Goal: Check status

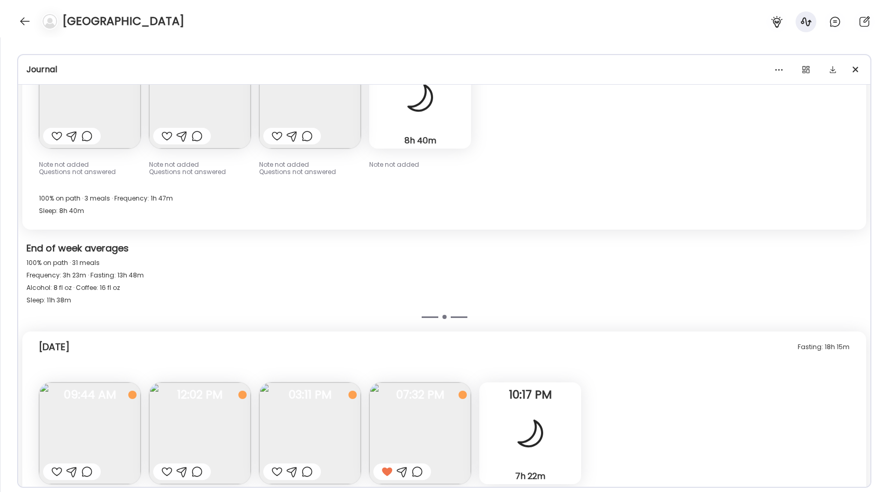
scroll to position [6567, 0]
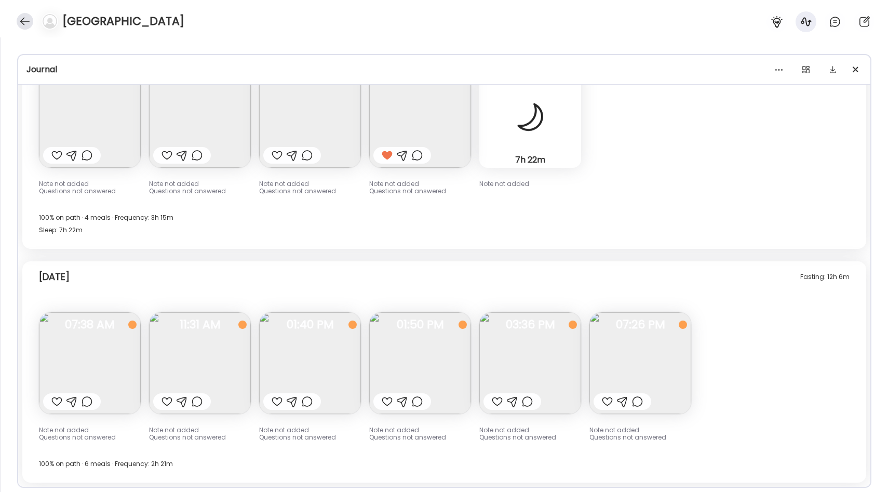
click at [20, 15] on div at bounding box center [25, 21] width 17 height 17
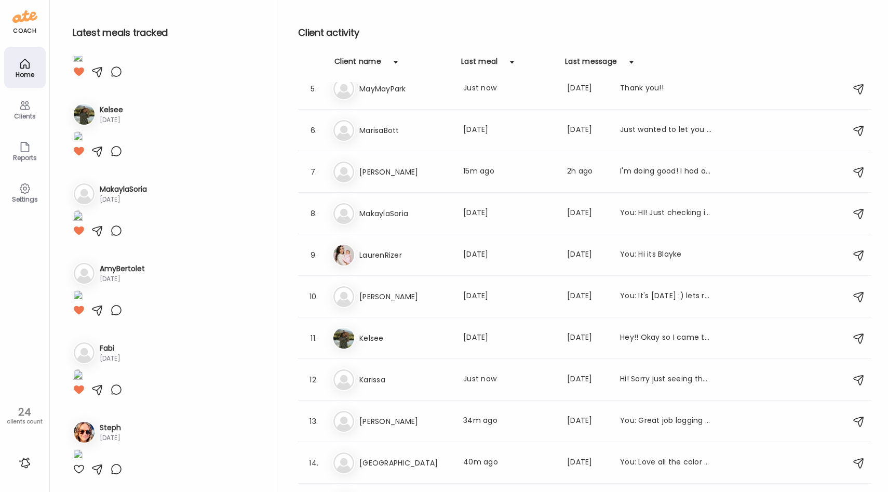
scroll to position [0, 0]
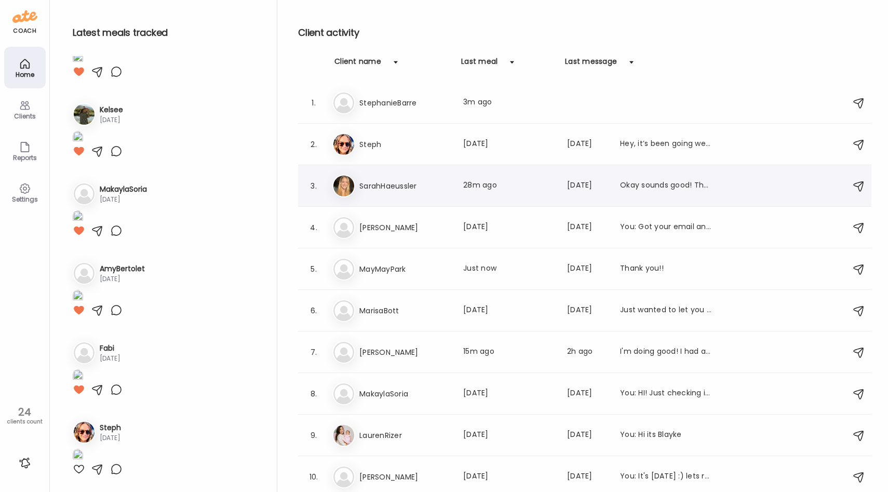
click at [394, 193] on div "Sa SarahHaeussler Last meal: 28m ago Last message: [DATE] Okay sounds good! The…" at bounding box center [586, 186] width 508 height 23
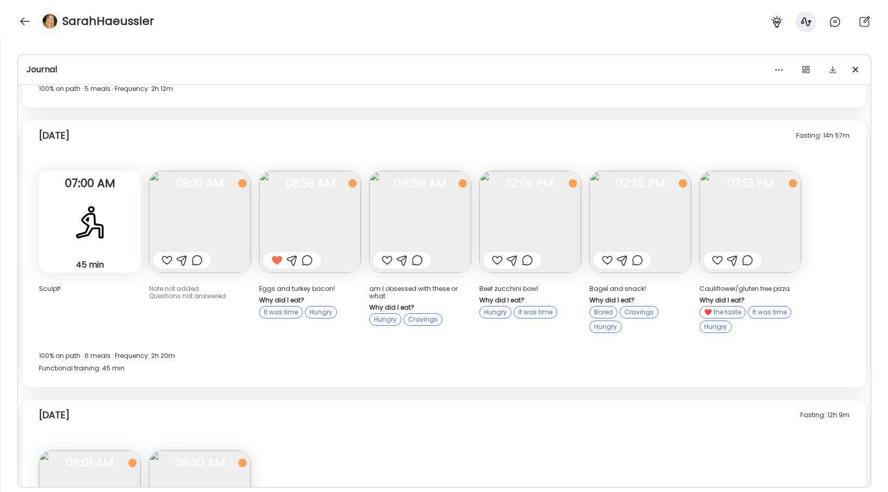
scroll to position [8609, 0]
click at [724, 172] on img at bounding box center [751, 223] width 102 height 102
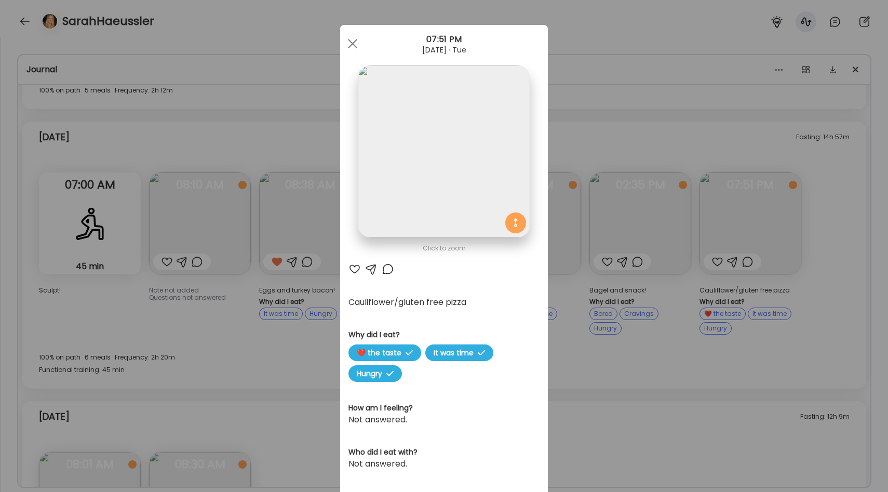
click at [605, 273] on div "Ate Coach Dashboard Wahoo! It’s official Take a moment to set up your Coach Pro…" at bounding box center [444, 246] width 888 height 492
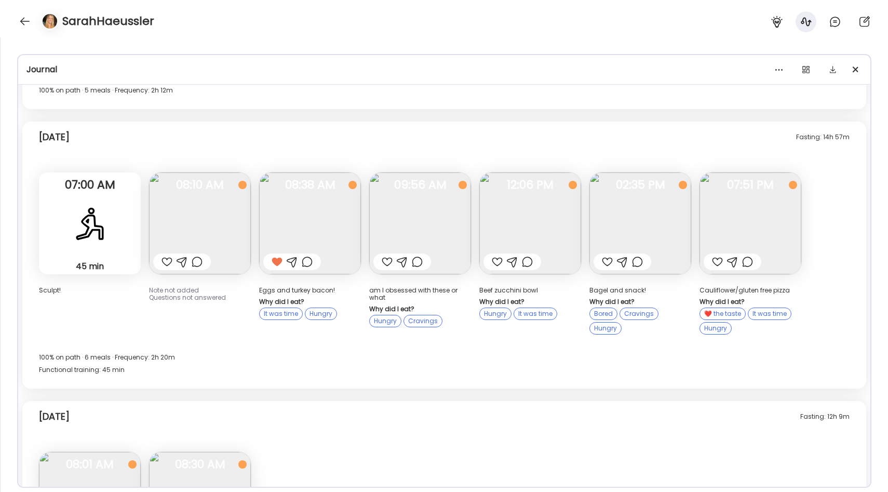
scroll to position [8743, 0]
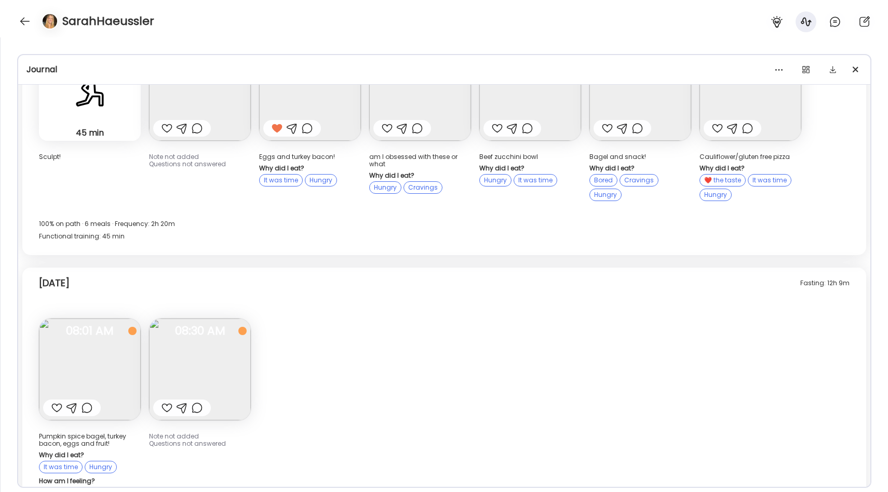
click at [127, 318] on img at bounding box center [90, 369] width 102 height 102
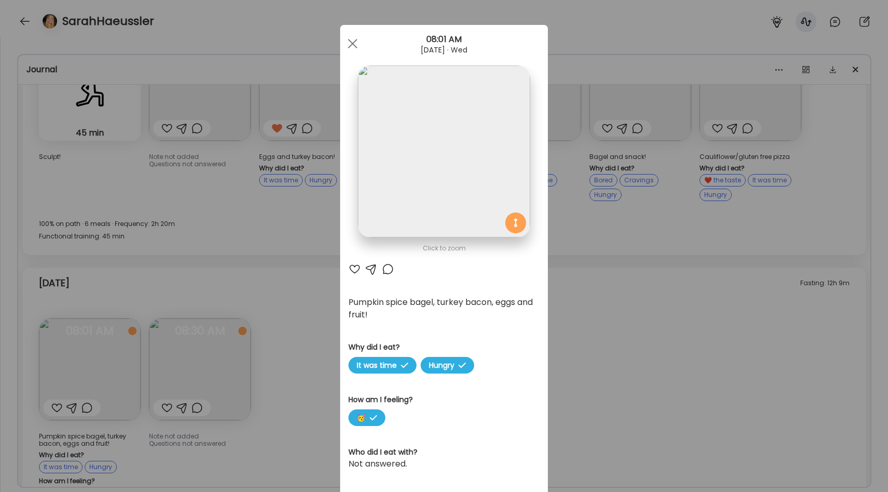
click at [317, 278] on div "Ate Coach Dashboard Wahoo! It’s official Take a moment to set up your Coach Pro…" at bounding box center [444, 246] width 888 height 492
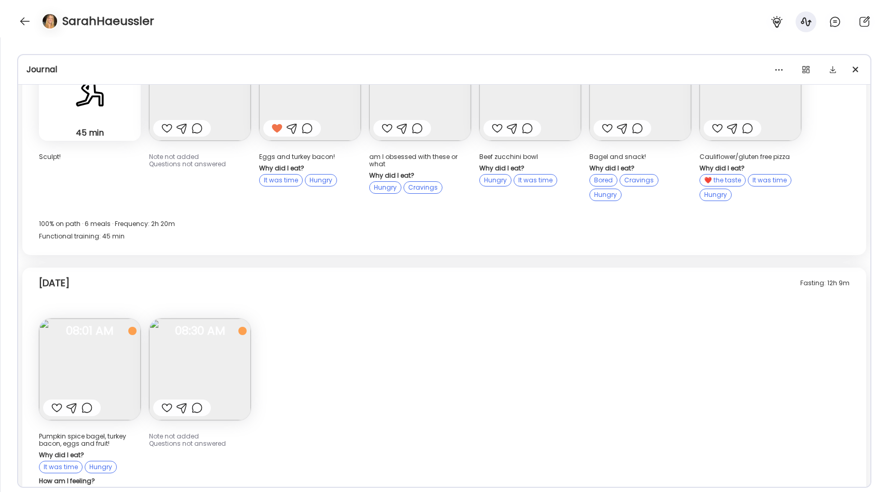
click at [226, 318] on img at bounding box center [200, 369] width 102 height 102
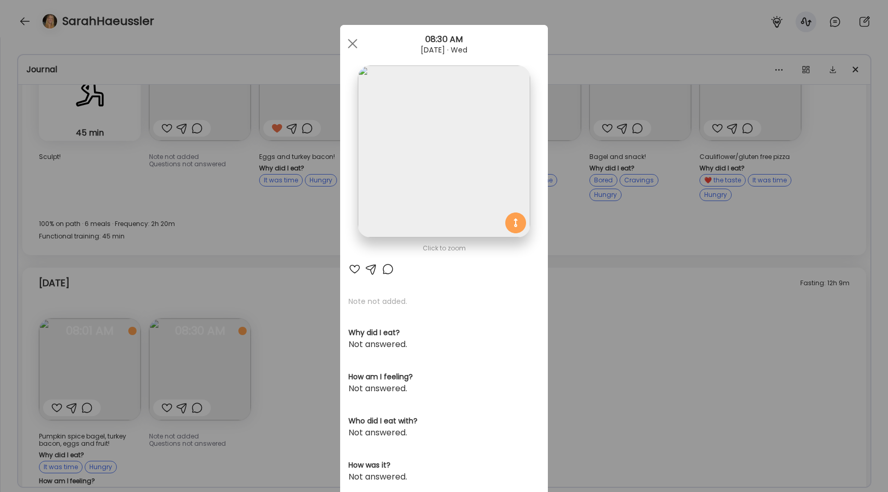
click at [299, 298] on div "Ate Coach Dashboard Wahoo! It’s official Take a moment to set up your Coach Pro…" at bounding box center [444, 246] width 888 height 492
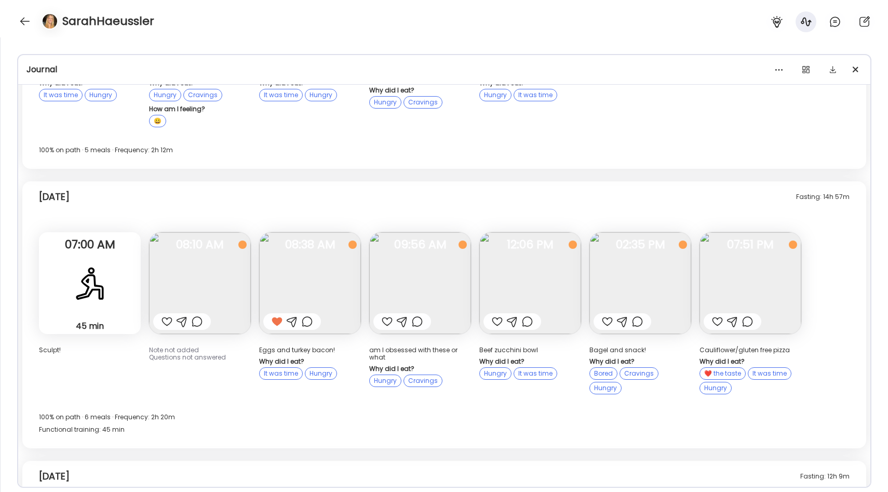
scroll to position [8549, 0]
click at [19, 20] on div at bounding box center [25, 21] width 17 height 17
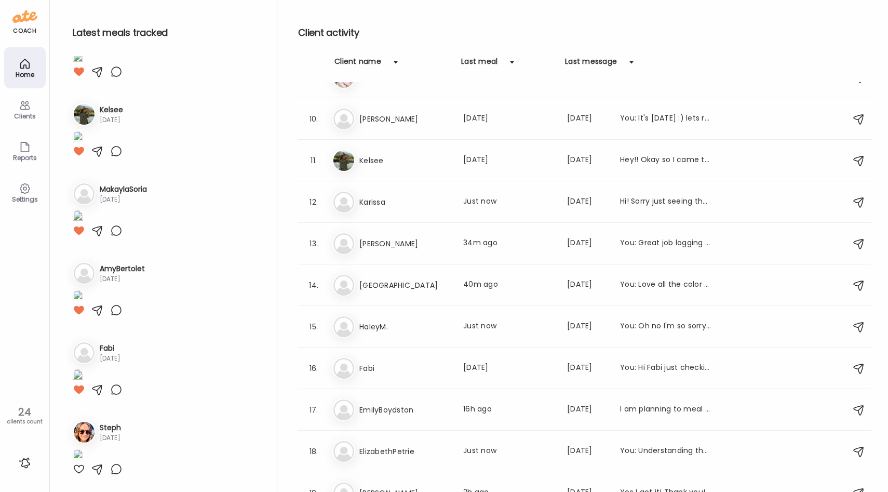
scroll to position [375, 0]
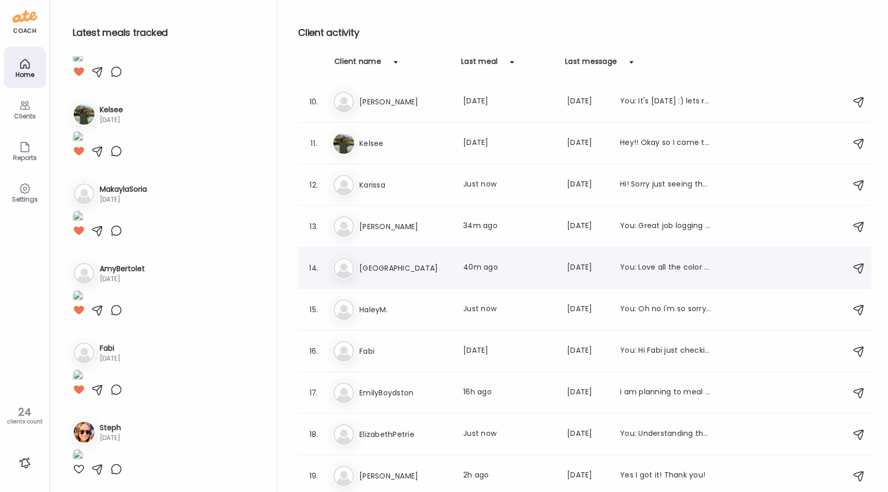
click at [388, 275] on div "In India Last meal: 40m ago Last message: [DATE] You: Love all the color on you…" at bounding box center [586, 268] width 508 height 23
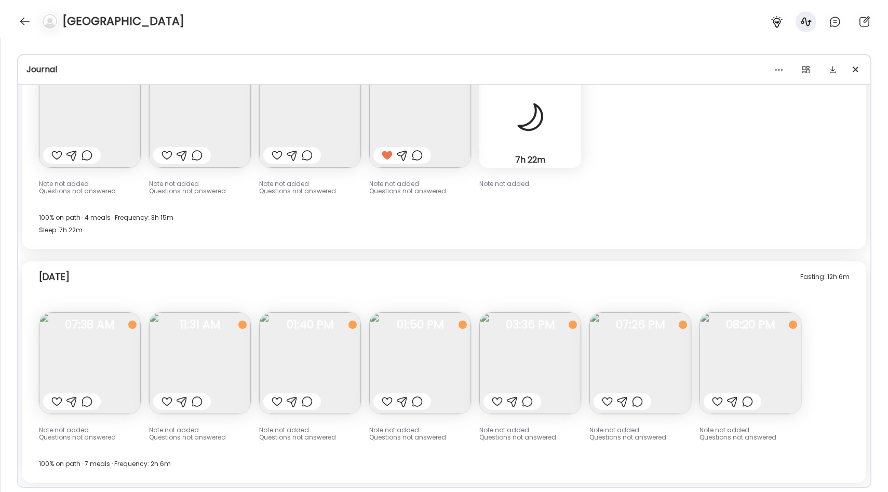
scroll to position [6546, 0]
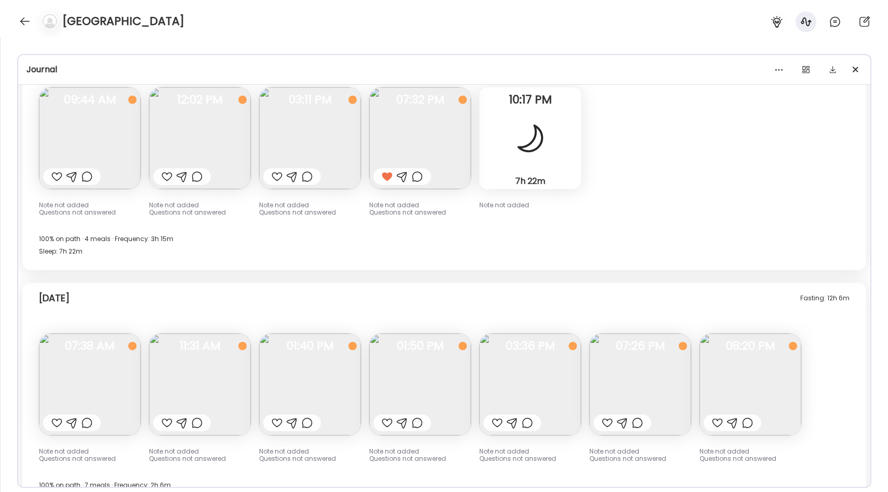
click at [115, 383] on img at bounding box center [90, 385] width 102 height 102
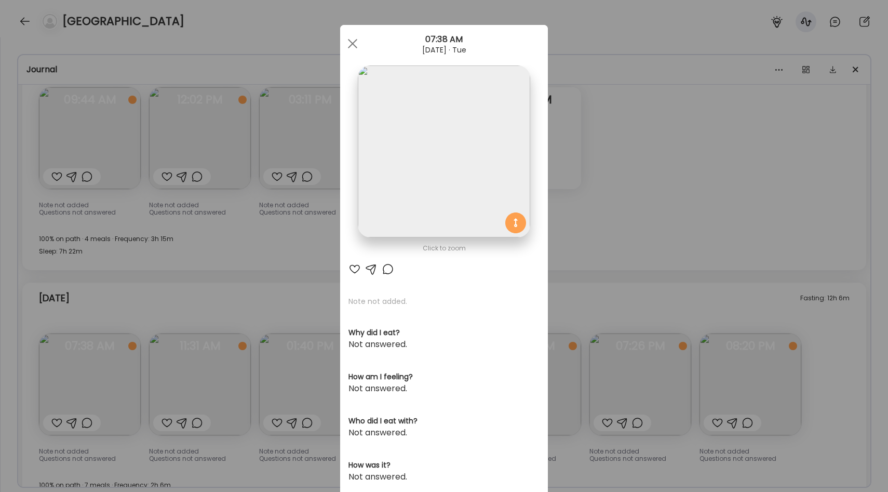
click at [282, 260] on div "Ate Coach Dashboard Wahoo! It’s official Take a moment to set up your Coach Pro…" at bounding box center [444, 246] width 888 height 492
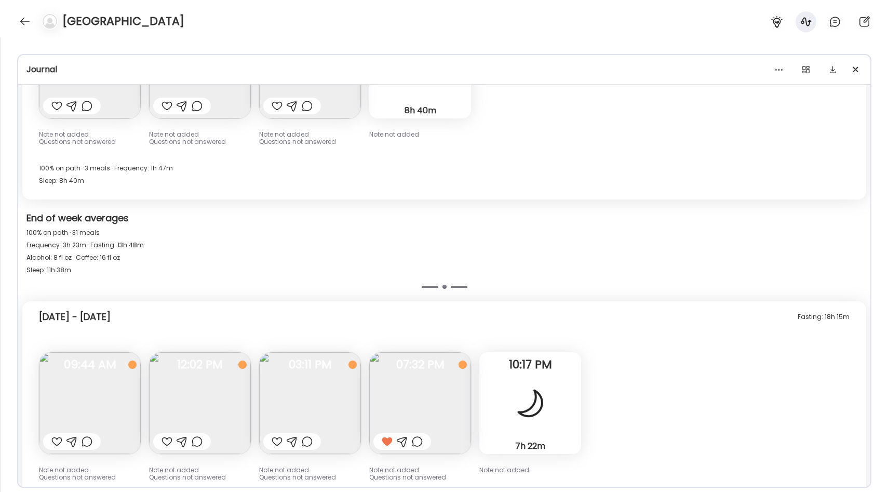
scroll to position [6281, 0]
click at [204, 408] on img at bounding box center [200, 404] width 102 height 102
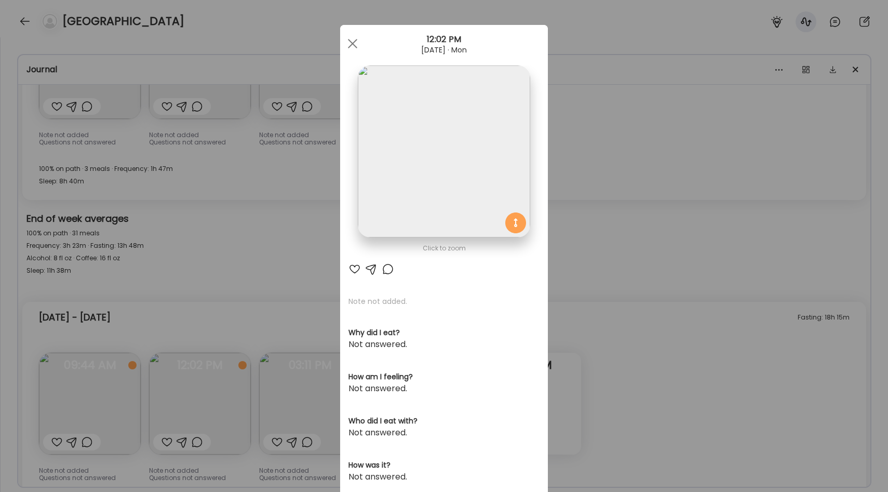
click at [230, 278] on div "Ate Coach Dashboard Wahoo! It’s official Take a moment to set up your Coach Pro…" at bounding box center [444, 246] width 888 height 492
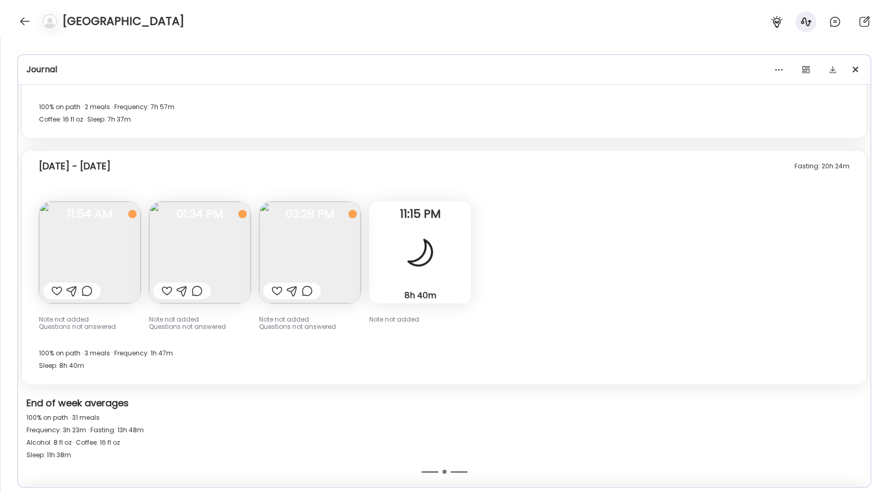
scroll to position [6096, 0]
click at [98, 243] on img at bounding box center [90, 253] width 102 height 102
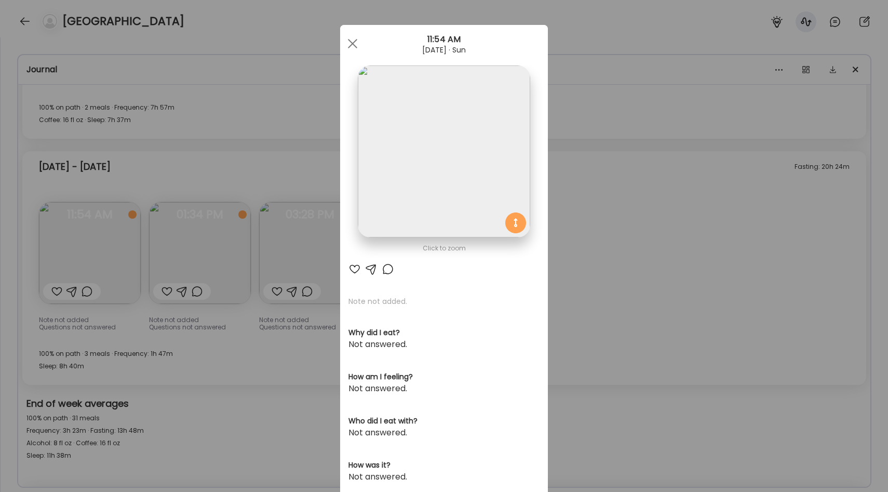
click at [262, 170] on div "Ate Coach Dashboard Wahoo! It’s official Take a moment to set up your Coach Pro…" at bounding box center [444, 246] width 888 height 492
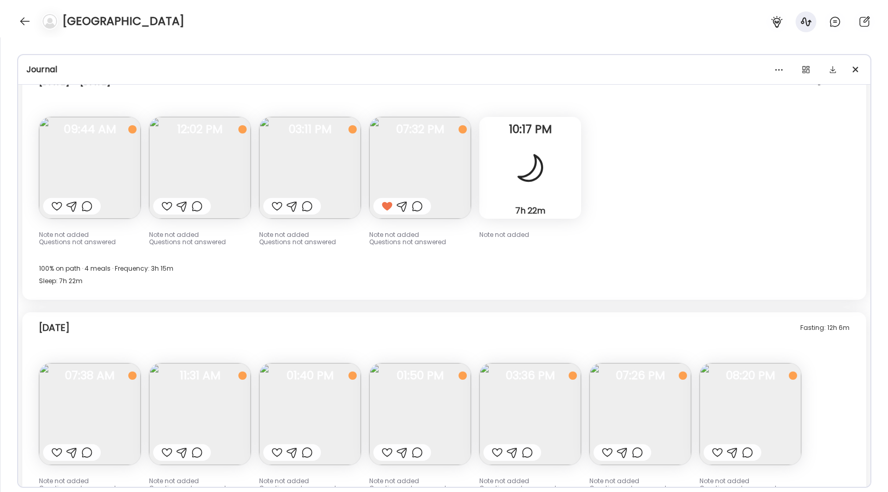
scroll to position [6567, 0]
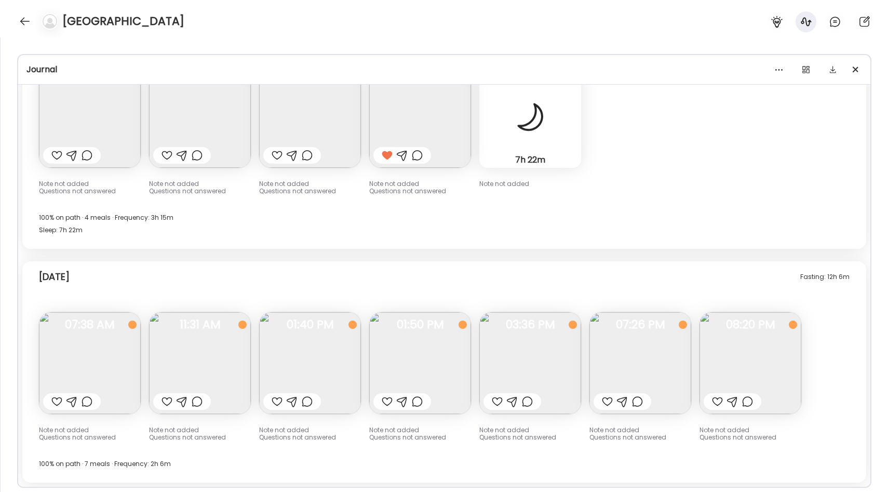
click at [118, 344] on img at bounding box center [90, 363] width 102 height 102
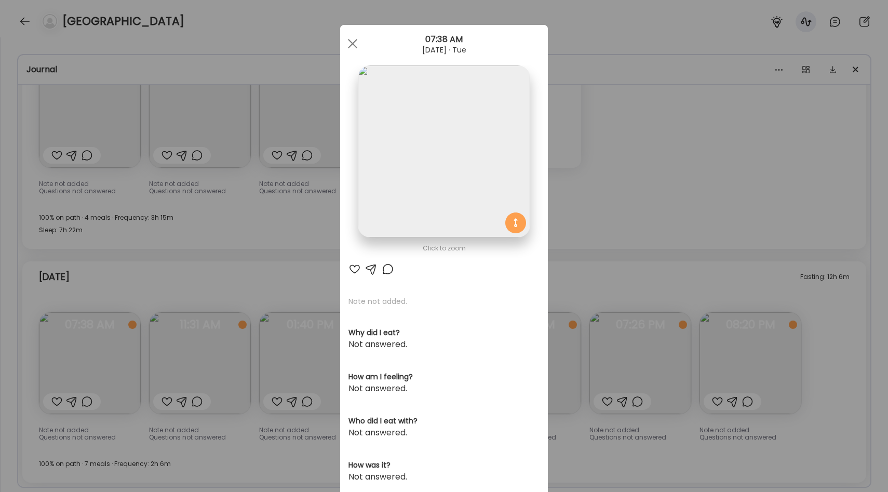
click at [427, 166] on img at bounding box center [444, 151] width 172 height 172
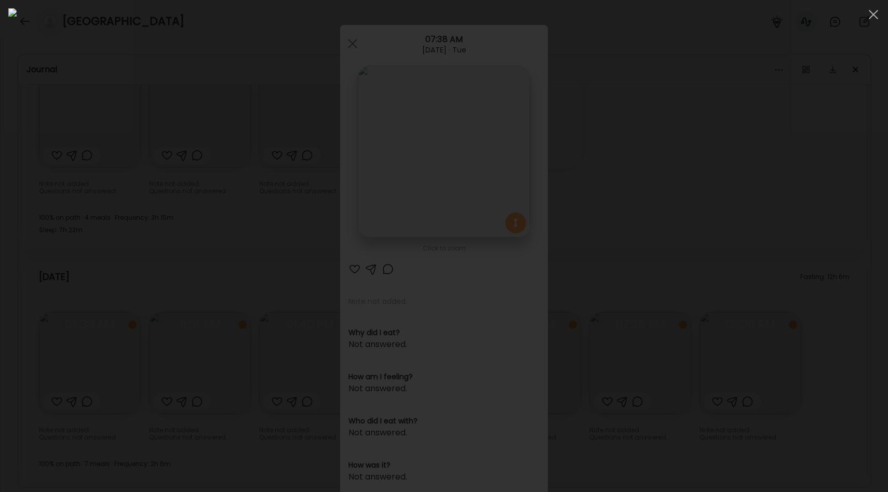
click at [59, 178] on div at bounding box center [444, 245] width 872 height 475
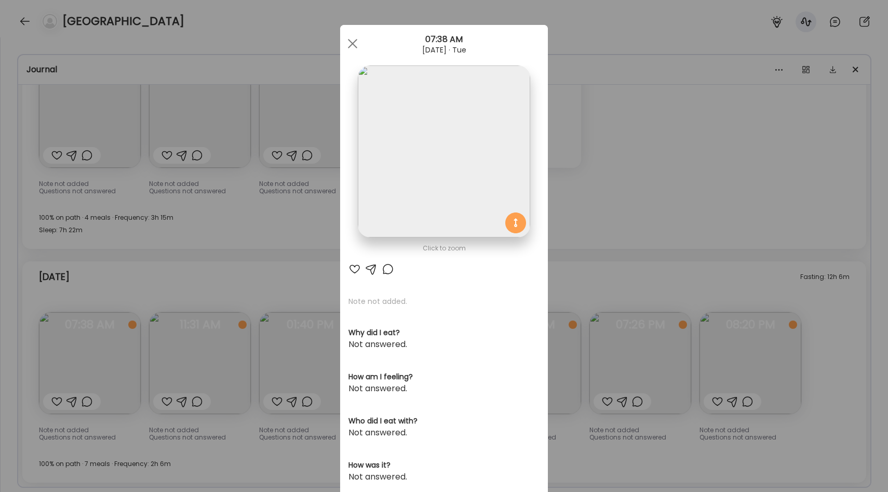
click at [144, 235] on div "Ate Coach Dashboard Wahoo! It’s official Take a moment to set up your Coach Pro…" at bounding box center [444, 246] width 888 height 492
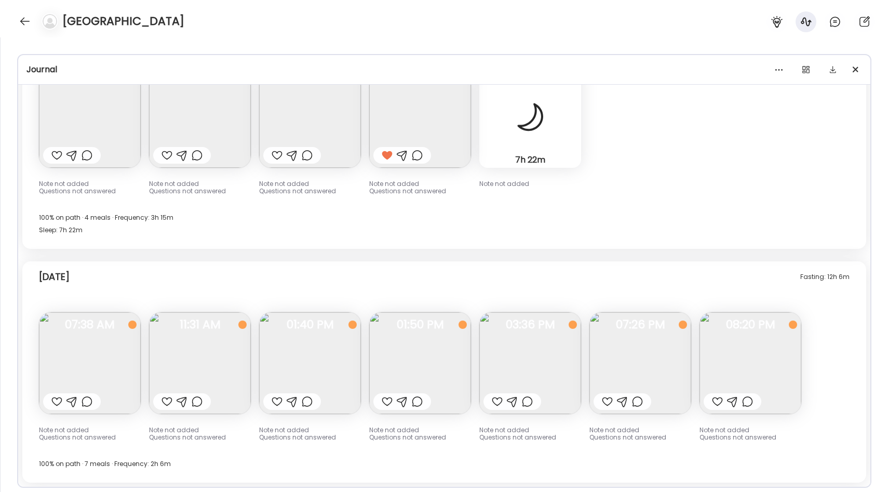
scroll to position [6506, 0]
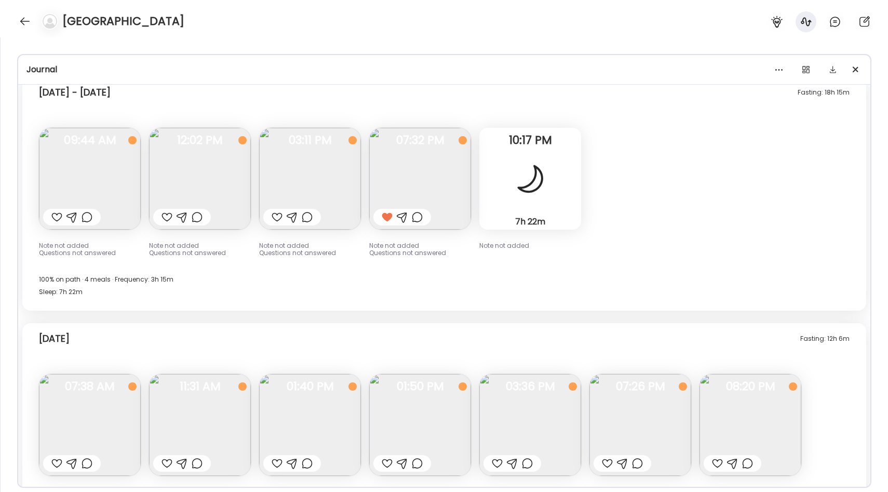
click at [224, 148] on img at bounding box center [200, 179] width 102 height 102
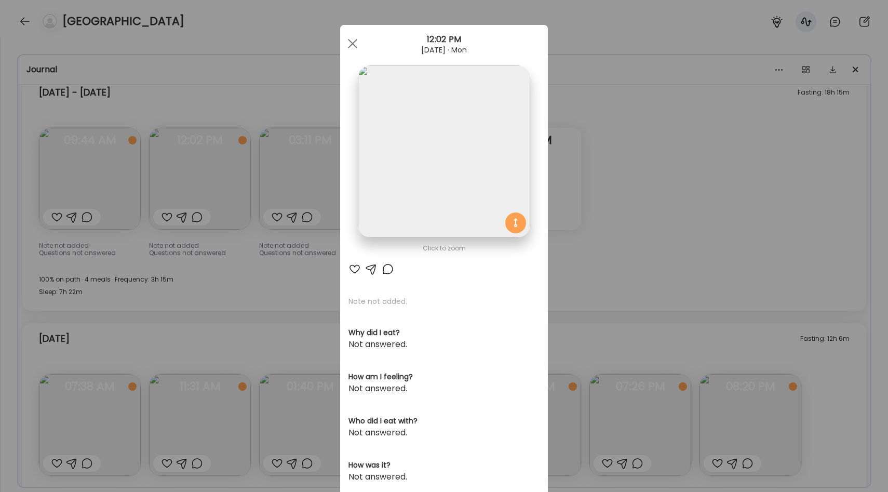
click at [297, 263] on div "Ate Coach Dashboard Wahoo! It’s official Take a moment to set up your Coach Pro…" at bounding box center [444, 246] width 888 height 492
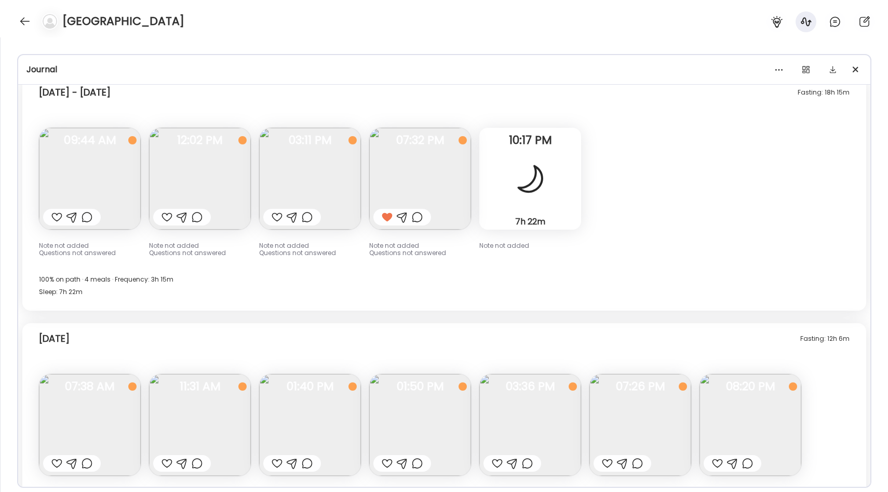
click at [86, 407] on img at bounding box center [90, 425] width 102 height 102
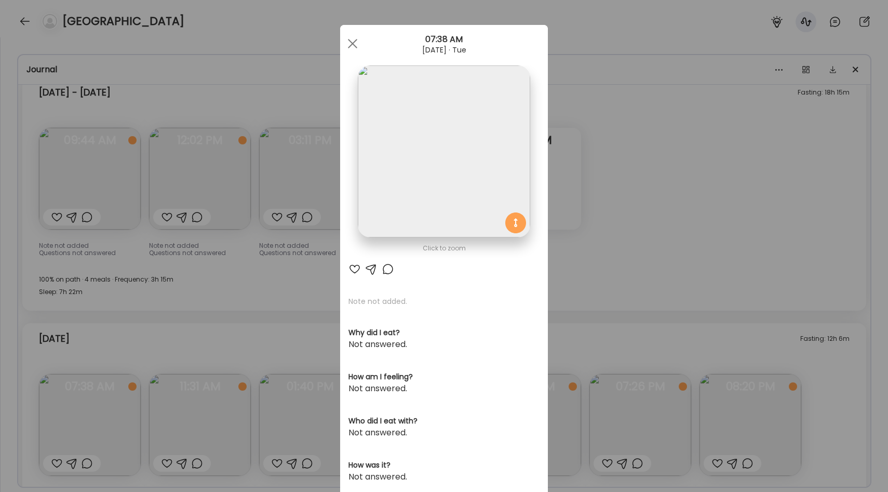
click at [155, 372] on div "Ate Coach Dashboard Wahoo! It’s official Take a moment to set up your Coach Pro…" at bounding box center [444, 246] width 888 height 492
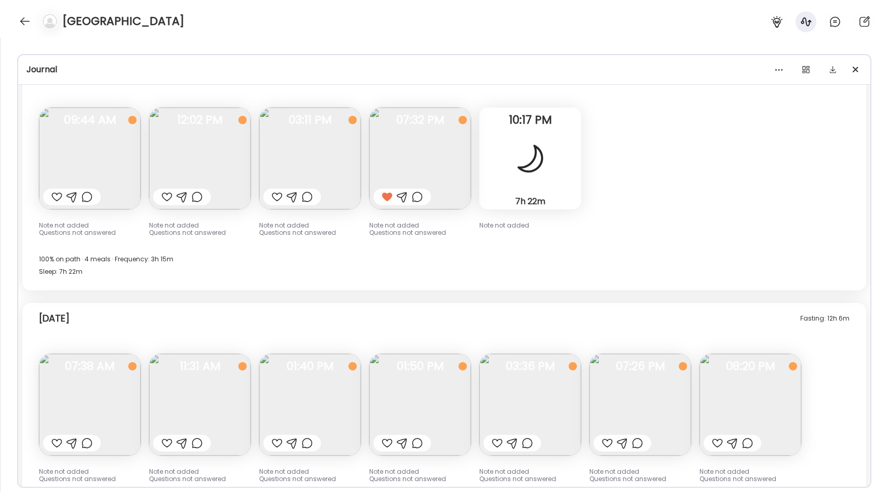
scroll to position [6526, 0]
click at [211, 148] on img at bounding box center [200, 158] width 102 height 102
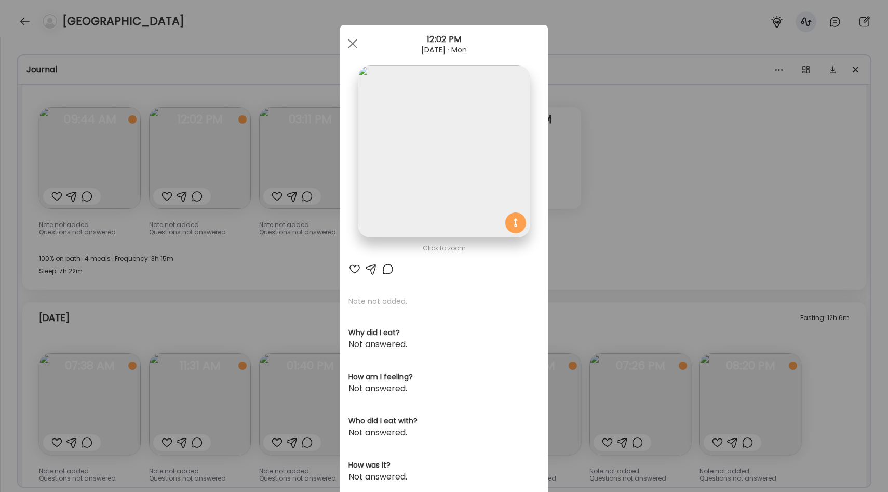
click at [595, 252] on div "Ate Coach Dashboard Wahoo! It’s official Take a moment to set up your Coach Pro…" at bounding box center [444, 246] width 888 height 492
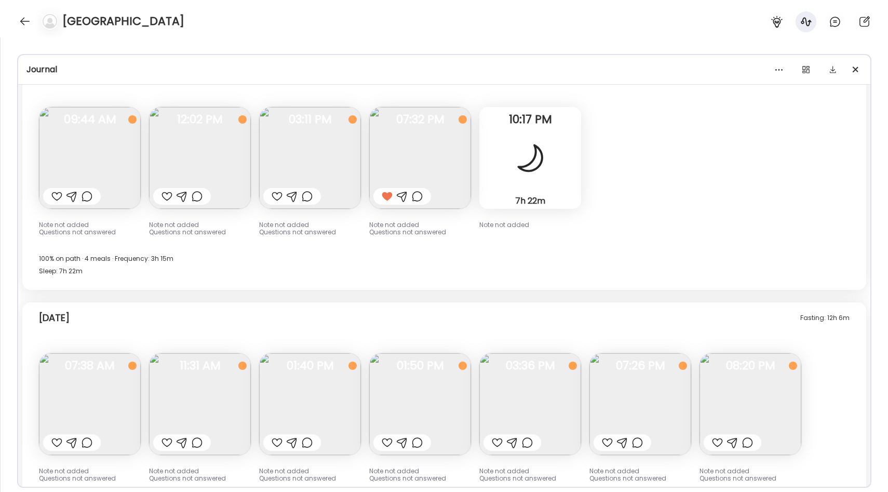
click at [223, 137] on img at bounding box center [200, 158] width 102 height 102
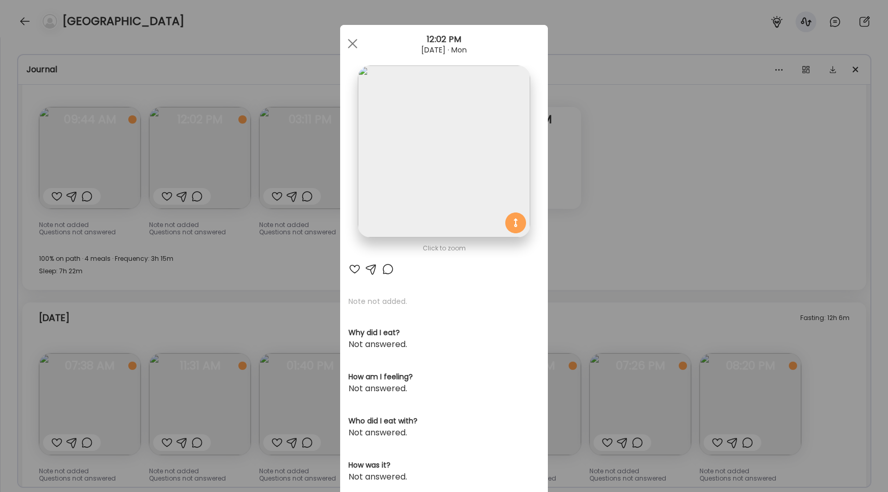
click at [642, 216] on div "Ate Coach Dashboard Wahoo! It’s official Take a moment to set up your Coach Pro…" at bounding box center [444, 246] width 888 height 492
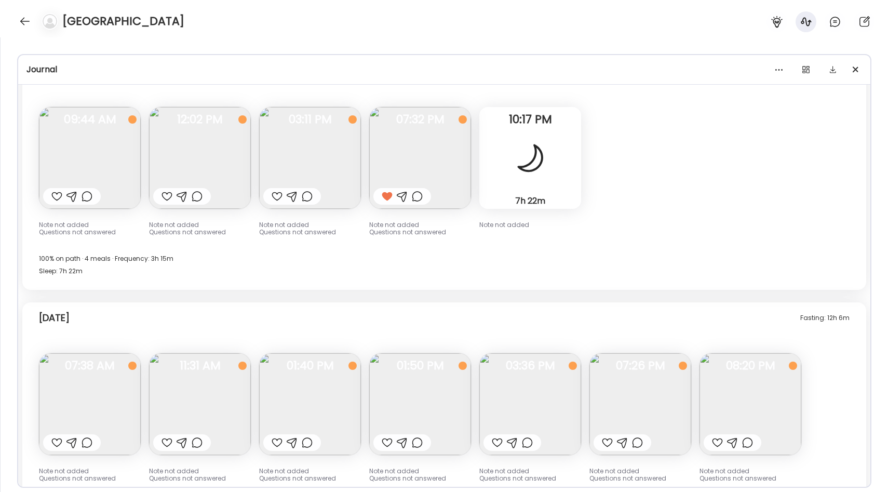
click at [74, 396] on img at bounding box center [90, 404] width 102 height 102
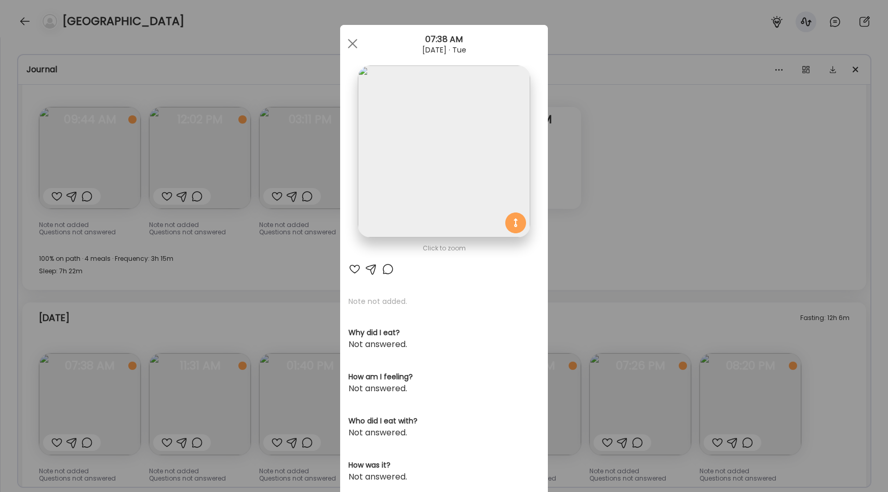
click at [182, 340] on div "Ate Coach Dashboard Wahoo! It’s official Take a moment to set up your Coach Pro…" at bounding box center [444, 246] width 888 height 492
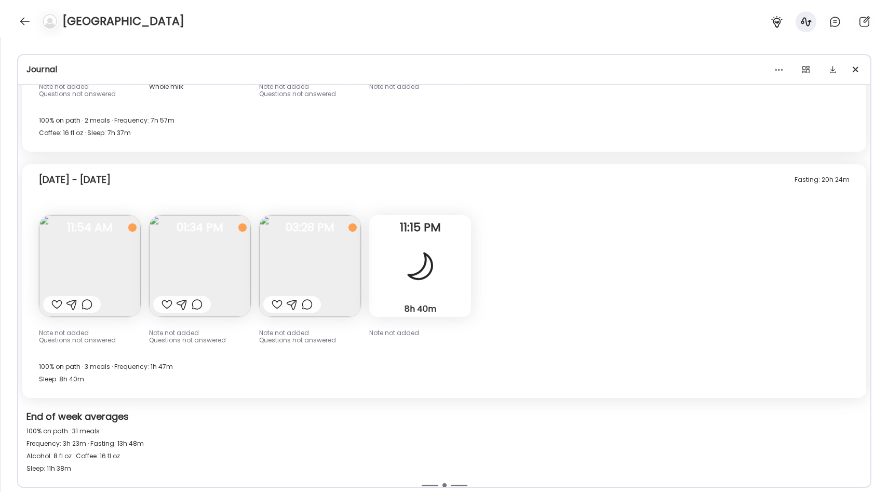
scroll to position [6070, 0]
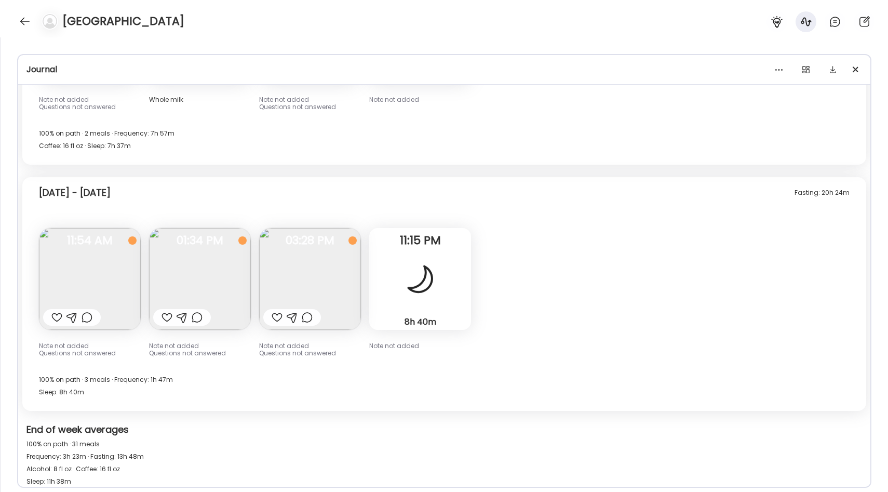
click at [109, 269] on img at bounding box center [90, 279] width 102 height 102
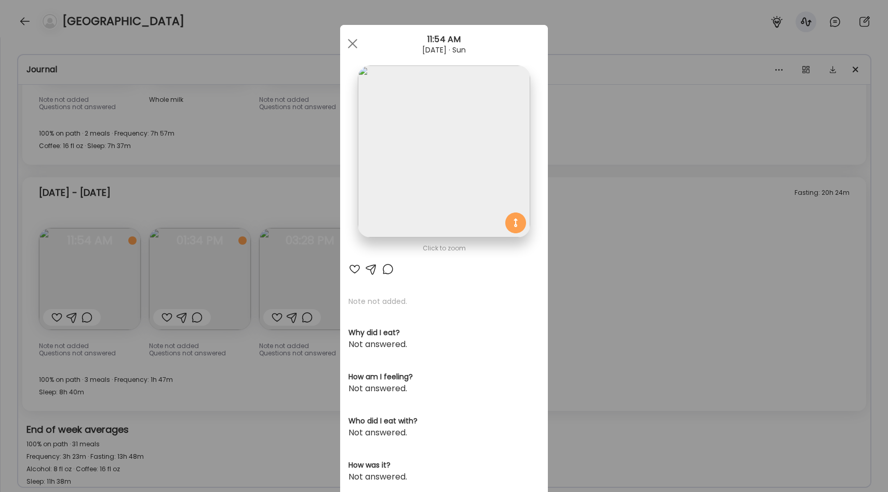
click at [301, 217] on div "Ate Coach Dashboard Wahoo! It’s official Take a moment to set up your Coach Pro…" at bounding box center [444, 246] width 888 height 492
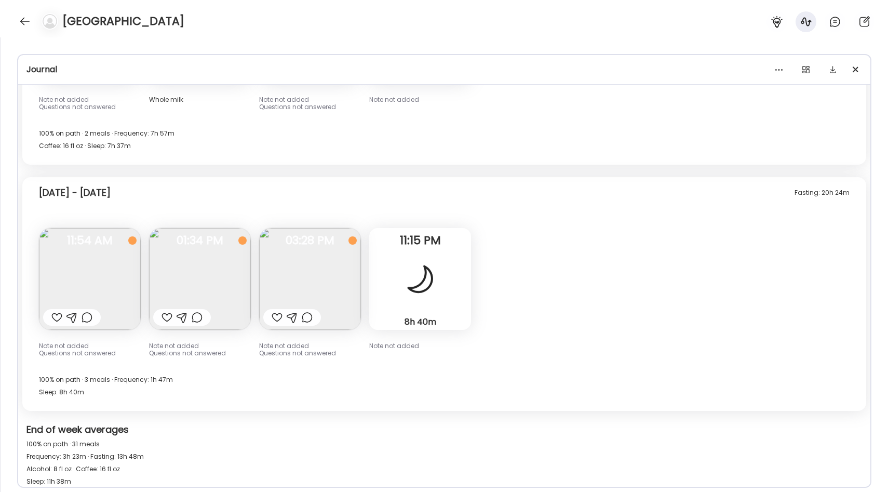
click at [189, 263] on img at bounding box center [200, 279] width 102 height 102
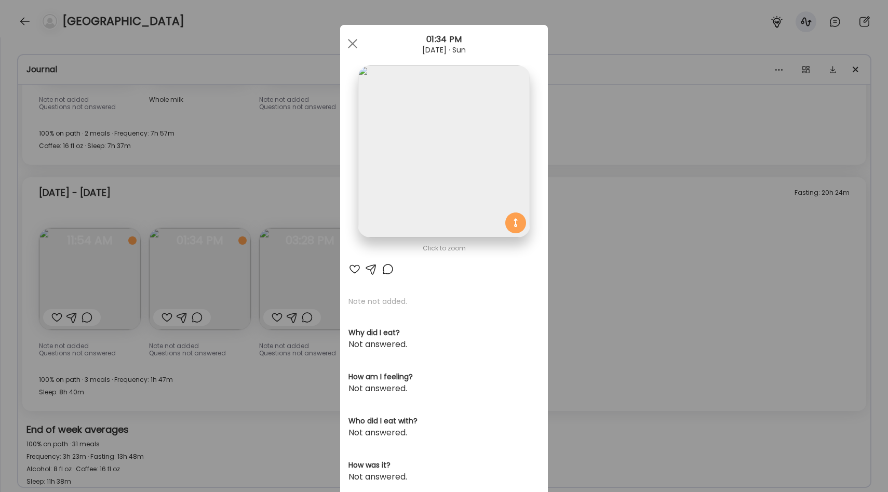
click at [311, 201] on div "Ate Coach Dashboard Wahoo! It’s official Take a moment to set up your Coach Pro…" at bounding box center [444, 246] width 888 height 492
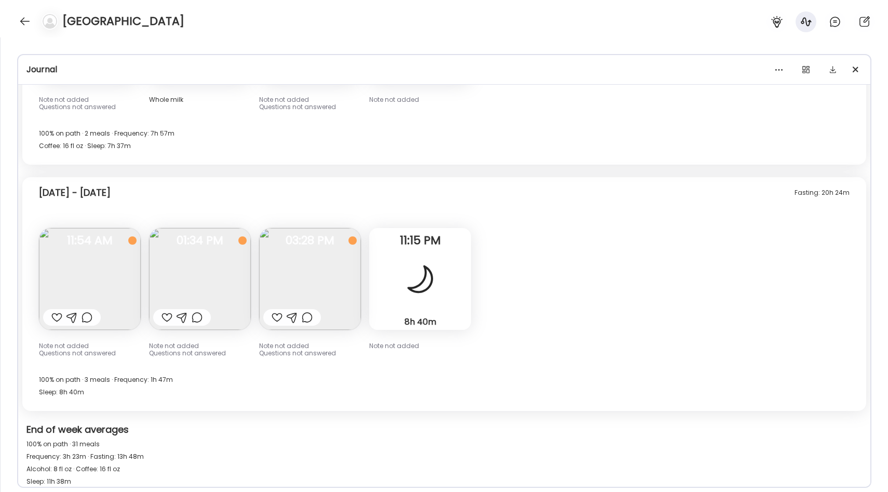
click at [317, 269] on img at bounding box center [310, 279] width 102 height 102
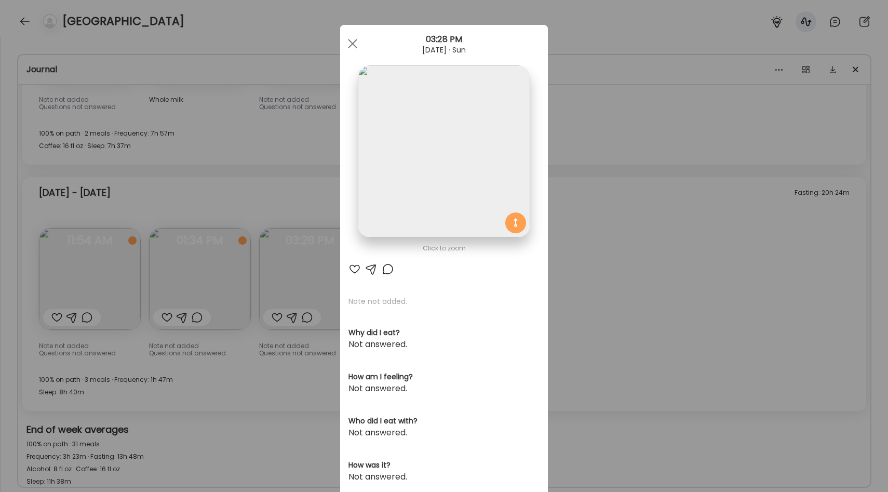
click at [292, 224] on div "Ate Coach Dashboard Wahoo! It’s official Take a moment to set up your Coach Pro…" at bounding box center [444, 246] width 888 height 492
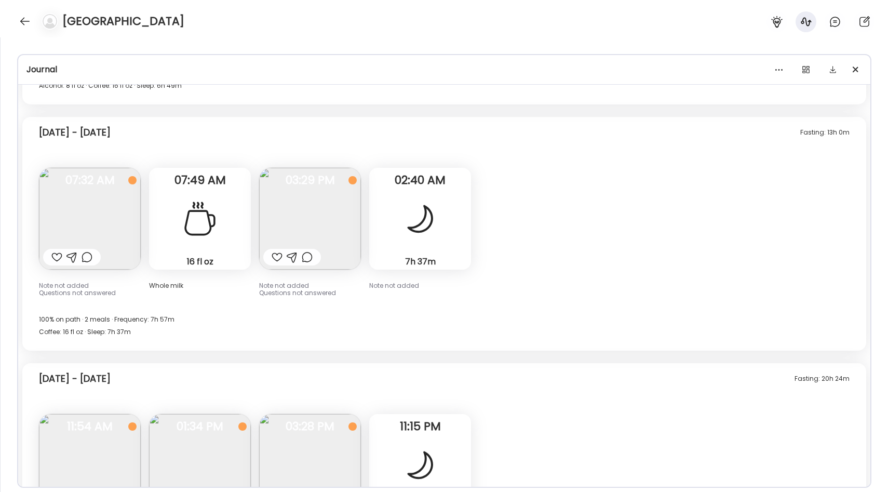
scroll to position [5881, 0]
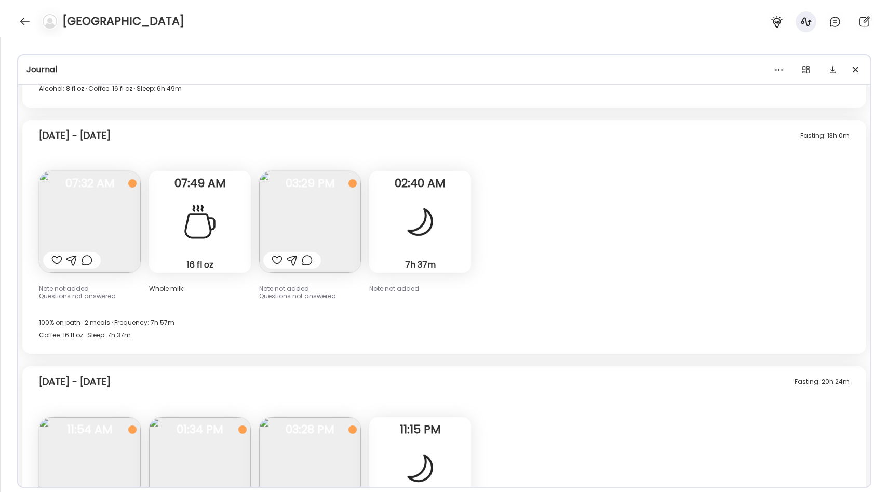
click at [311, 233] on img at bounding box center [310, 222] width 102 height 102
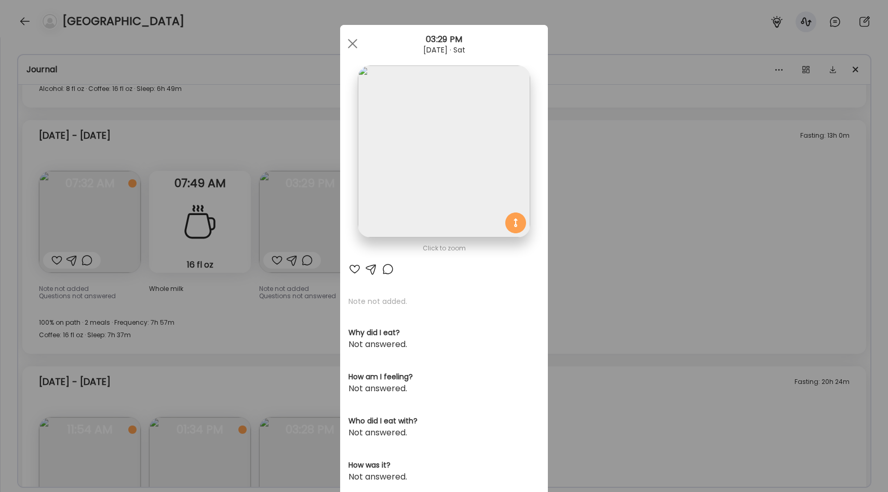
click at [264, 264] on div "Ate Coach Dashboard Wahoo! It’s official Take a moment to set up your Coach Pro…" at bounding box center [444, 246] width 888 height 492
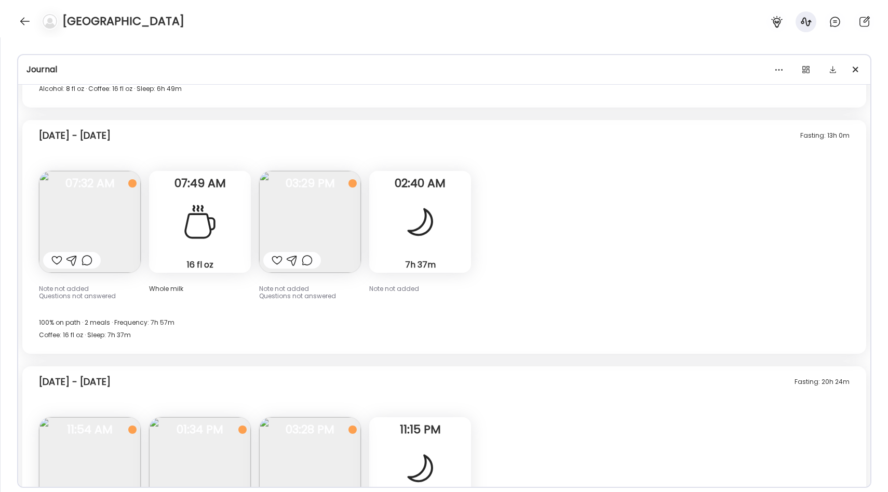
scroll to position [5903, 0]
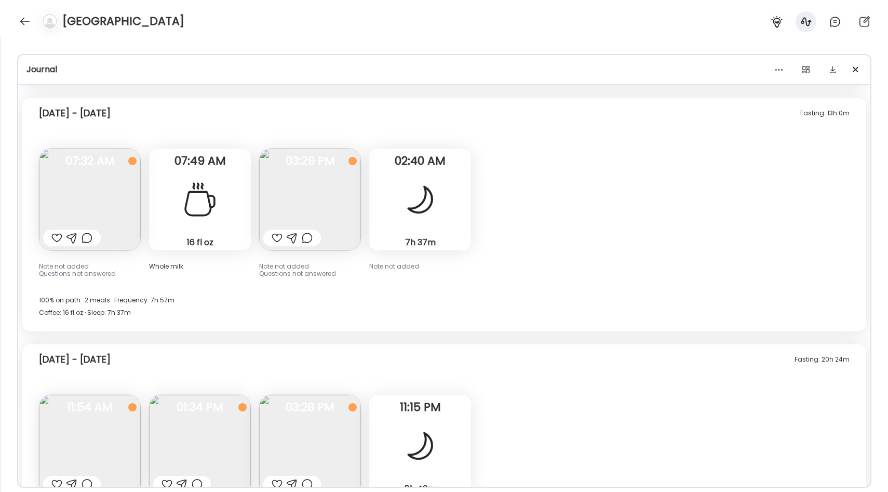
click at [237, 290] on div "[DATE] - [DATE] 100% on path · 2 meals · Frequency: 7h 57m Coffee: 16 fl oz · S…" at bounding box center [444, 311] width 811 height 42
click at [305, 228] on img at bounding box center [310, 200] width 102 height 102
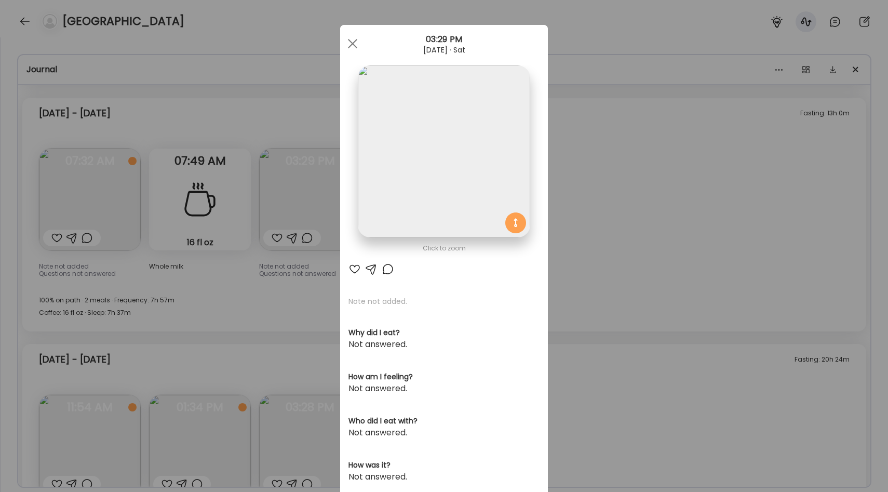
click at [434, 195] on img at bounding box center [444, 151] width 172 height 172
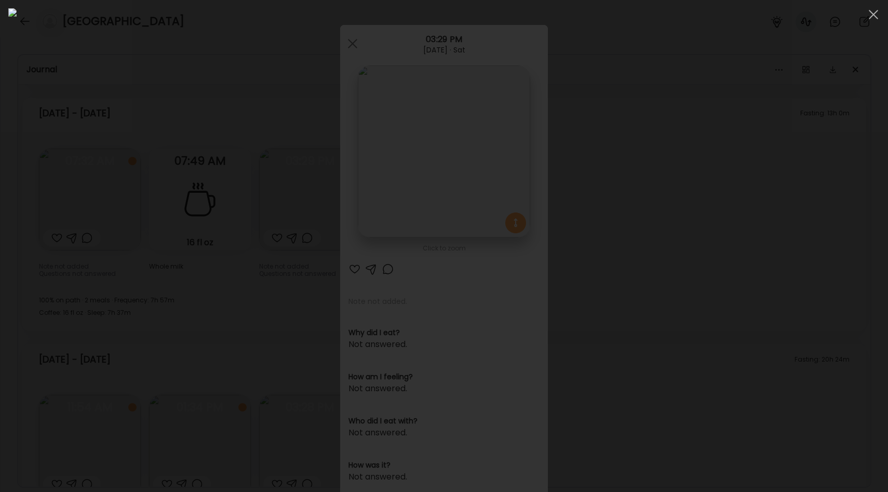
click at [175, 274] on div at bounding box center [444, 245] width 872 height 475
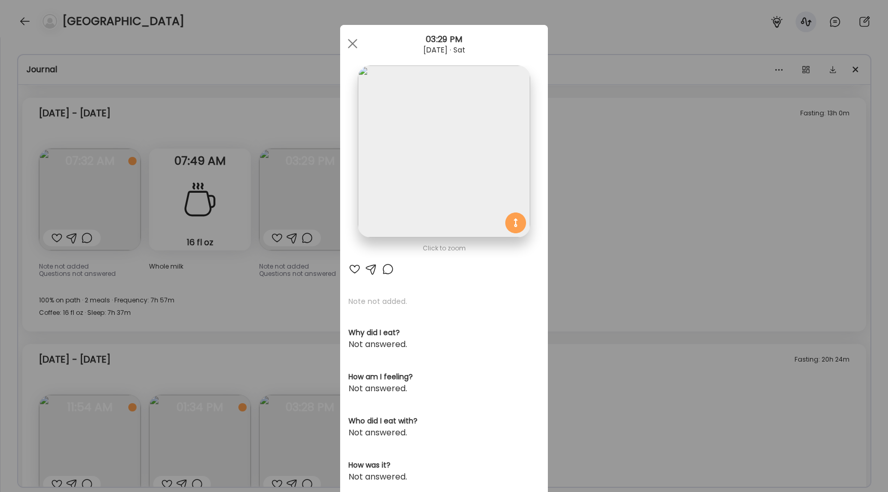
click at [299, 225] on div "Ate Coach Dashboard Wahoo! It’s official Take a moment to set up your Coach Pro…" at bounding box center [444, 246] width 888 height 492
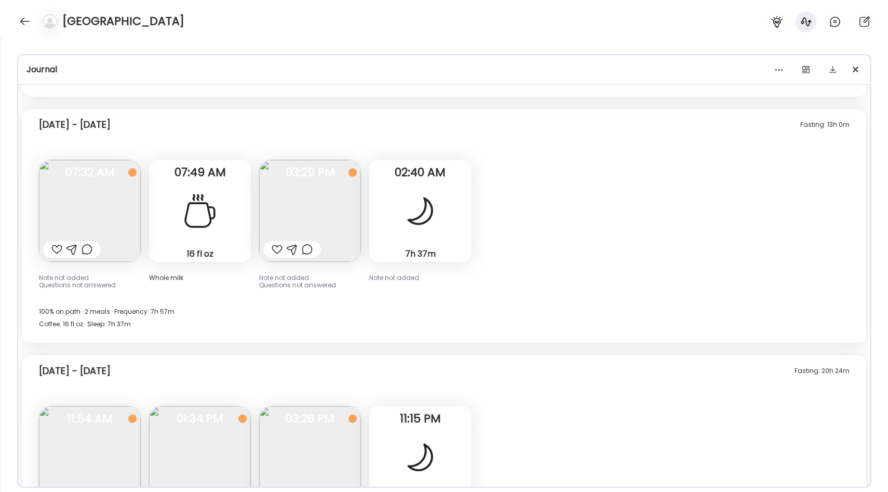
scroll to position [5885, 0]
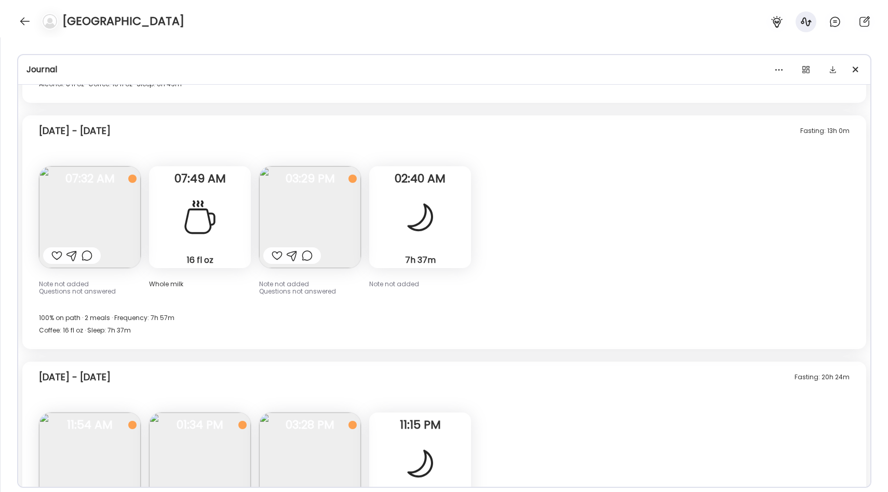
click at [347, 211] on img at bounding box center [310, 217] width 102 height 102
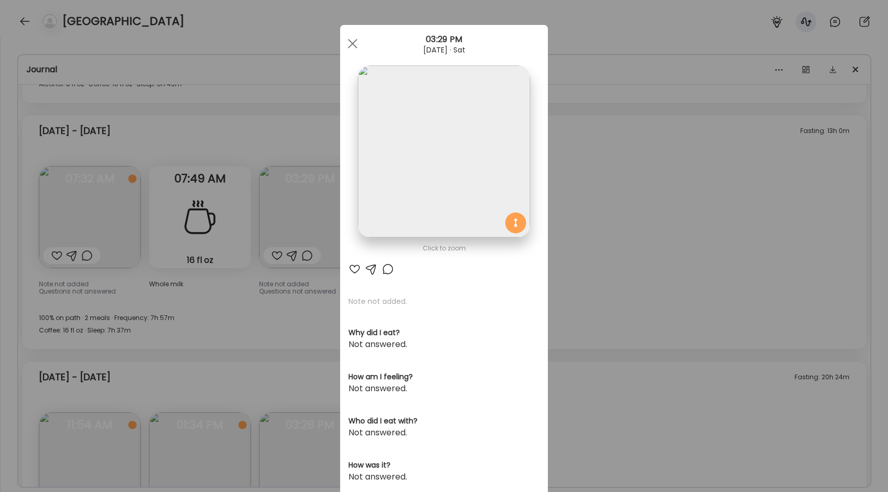
click at [321, 194] on div "Ate Coach Dashboard Wahoo! It’s official Take a moment to set up your Coach Pro…" at bounding box center [444, 246] width 888 height 492
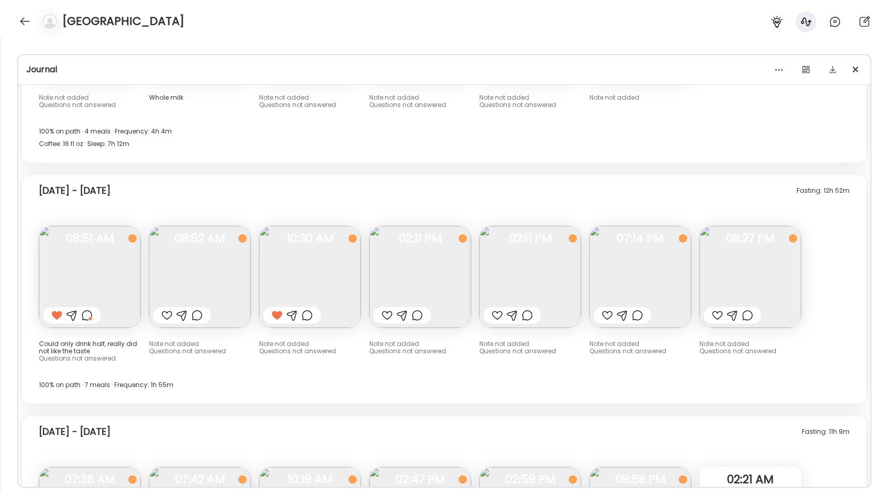
scroll to position [5097, 0]
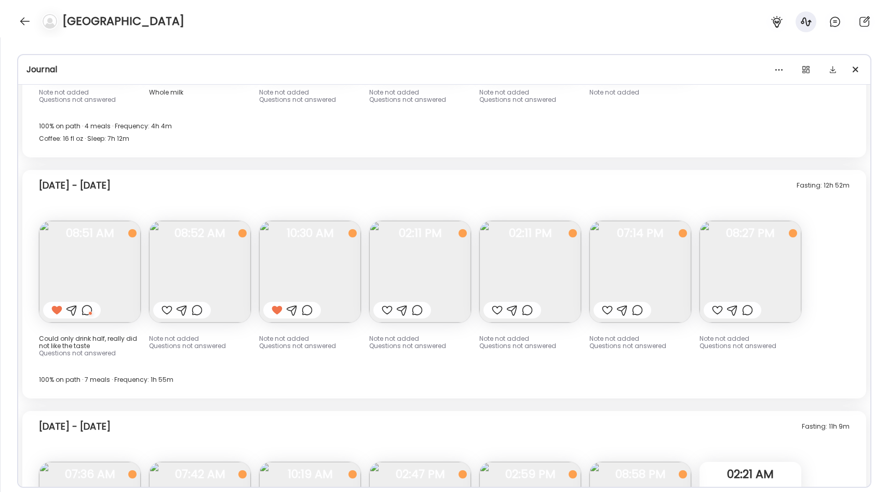
click at [113, 264] on img at bounding box center [90, 272] width 102 height 102
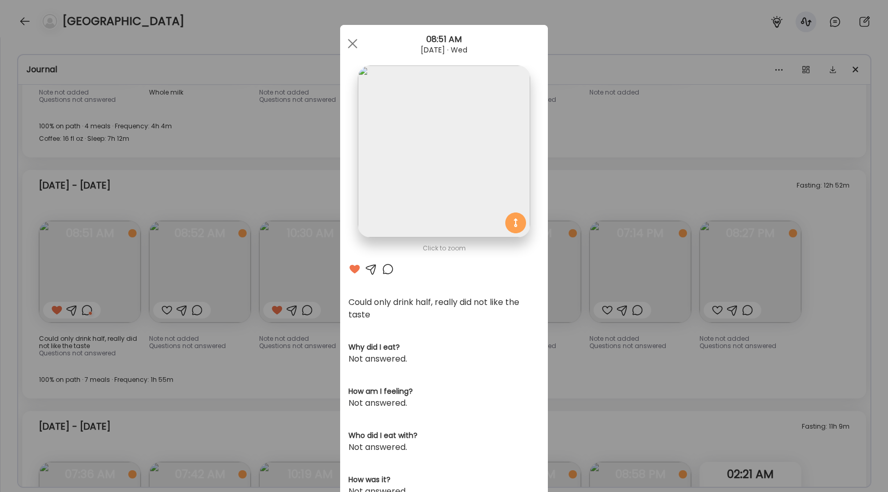
click at [390, 275] on div at bounding box center [388, 269] width 12 height 12
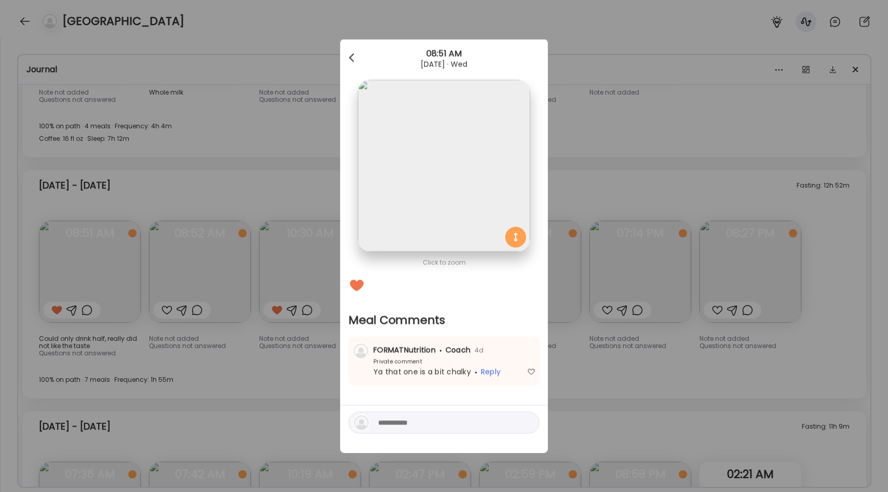
click at [355, 51] on div at bounding box center [352, 58] width 21 height 21
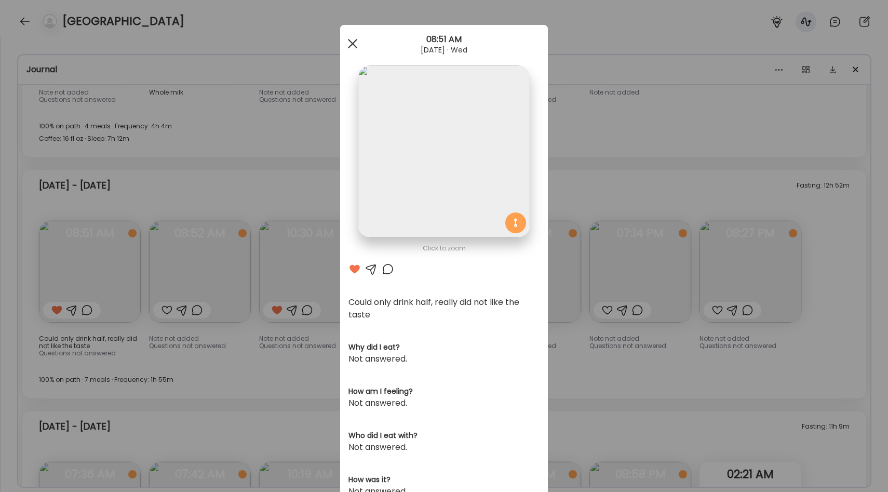
click at [357, 45] on div at bounding box center [352, 43] width 21 height 21
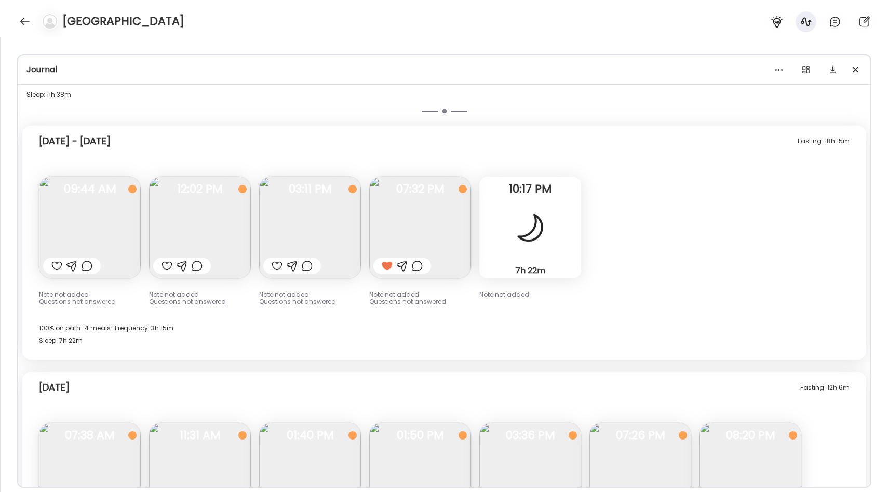
scroll to position [6567, 0]
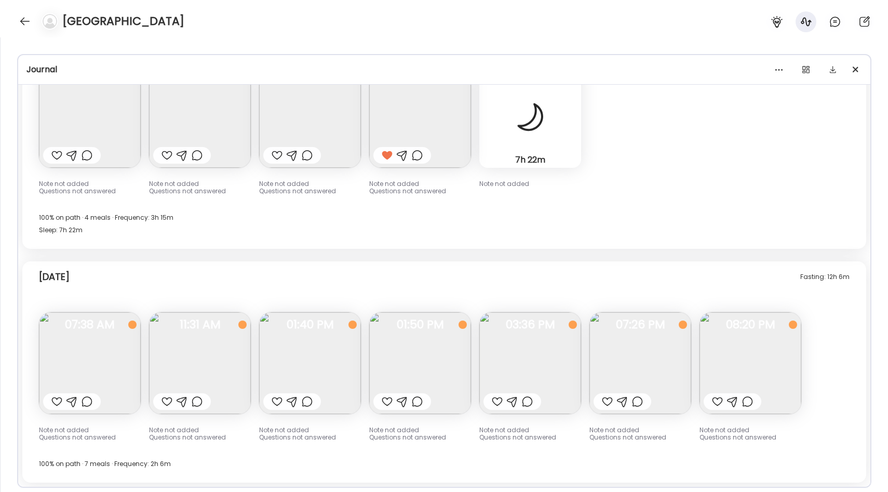
click at [344, 26] on div "[GEOGRAPHIC_DATA]" at bounding box center [444, 18] width 888 height 37
